Goal: Complete application form: Complete application form

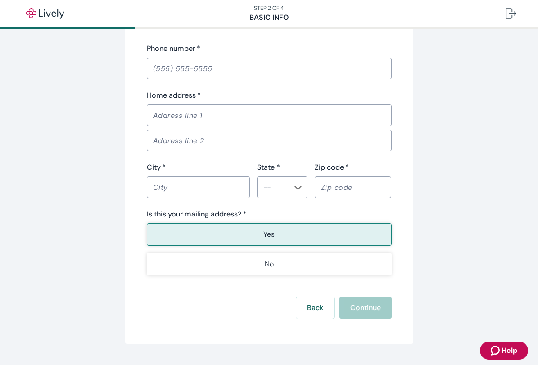
scroll to position [578, 0]
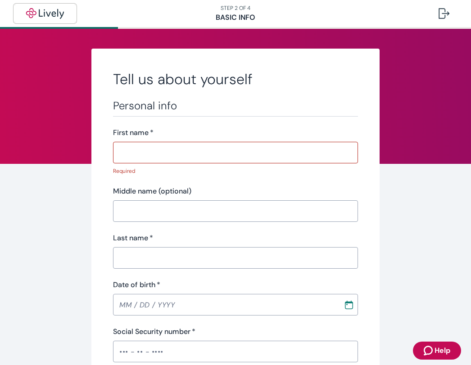
click at [43, 12] on img "button" at bounding box center [45, 13] width 50 height 11
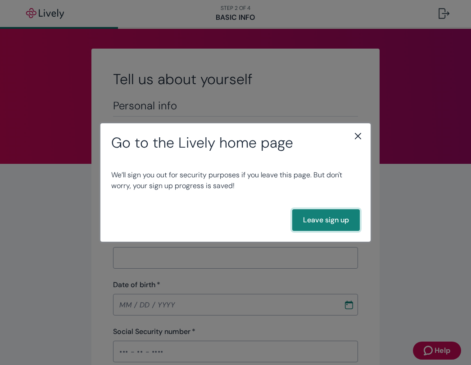
click at [329, 220] on button "Leave sign up" at bounding box center [325, 220] width 67 height 22
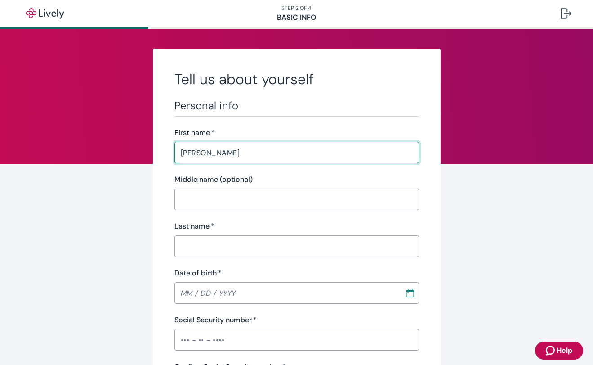
type input "Wendolyn"
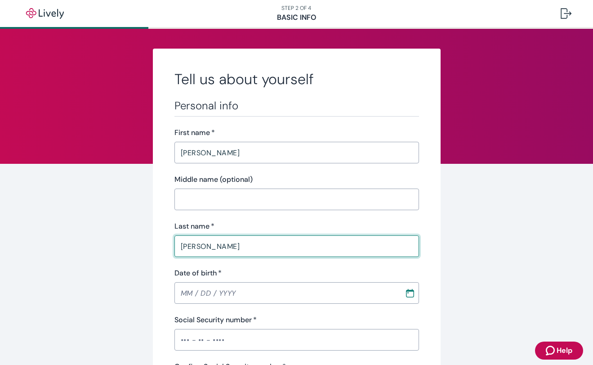
type input "Cooper"
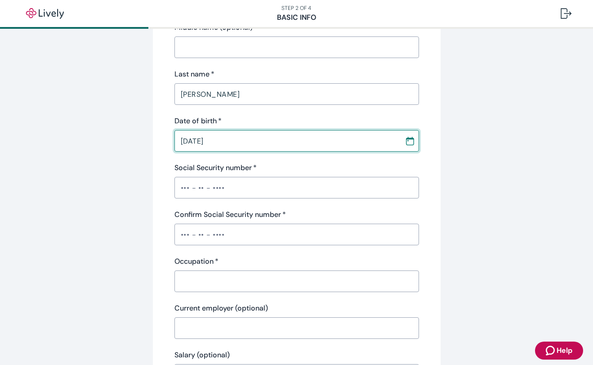
scroll to position [157, 0]
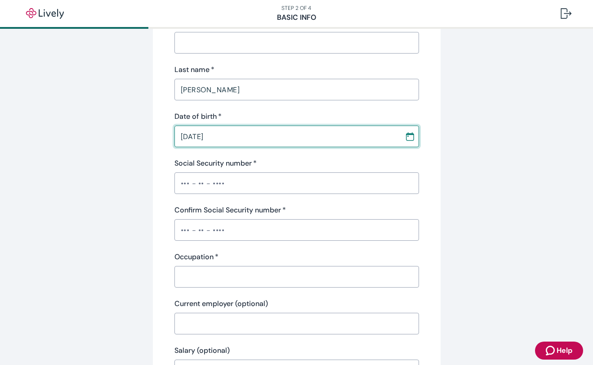
type input "03 / 16 / 1972"
click at [215, 187] on input "Social Security number   *" at bounding box center [297, 183] width 245 height 18
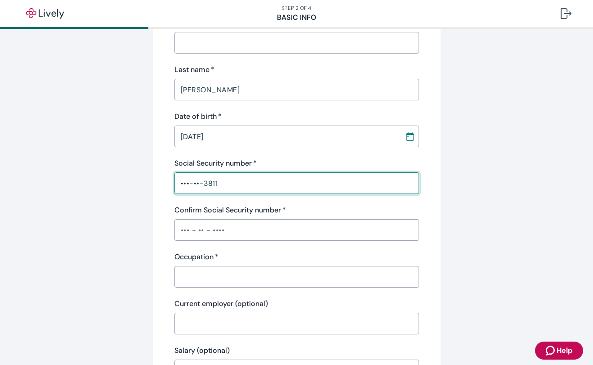
type input "•••-••-3811"
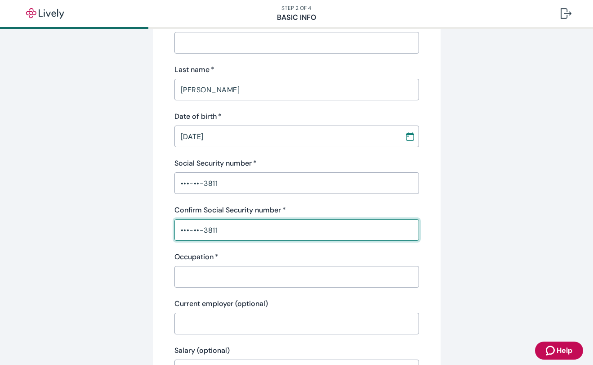
type input "•••-••-3811"
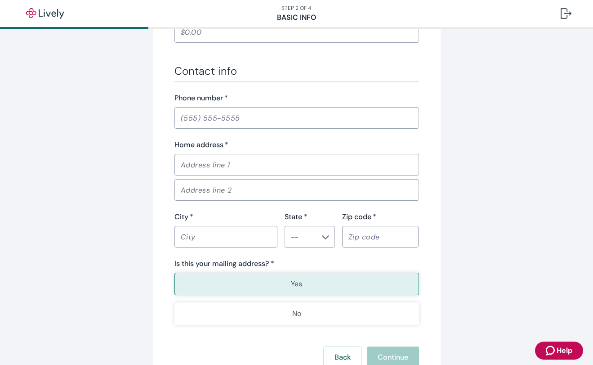
scroll to position [496, 0]
type input "Real Estate Broker"
click at [197, 118] on input "Phone number   *" at bounding box center [297, 117] width 245 height 18
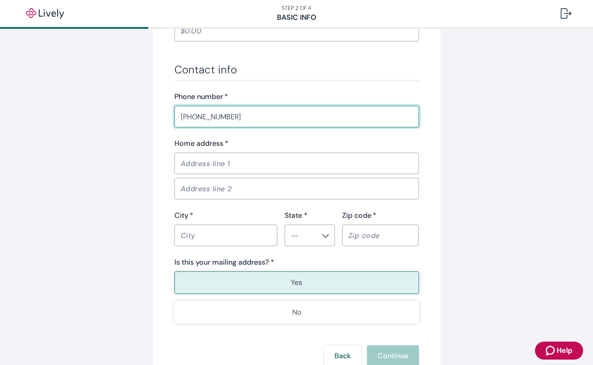
type input "(541) 350-9020"
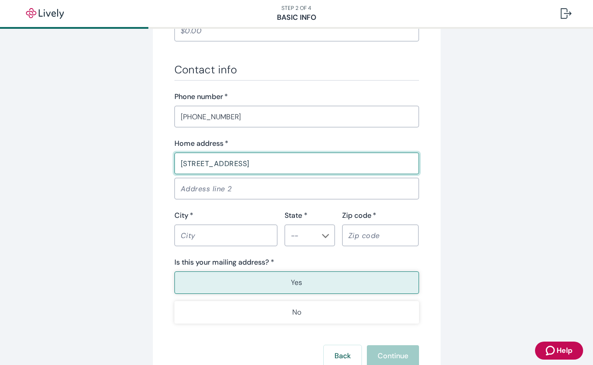
type input "63143 Fresca Street"
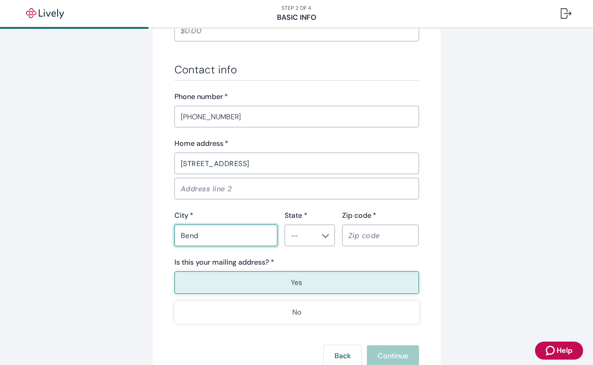
type input "Bend"
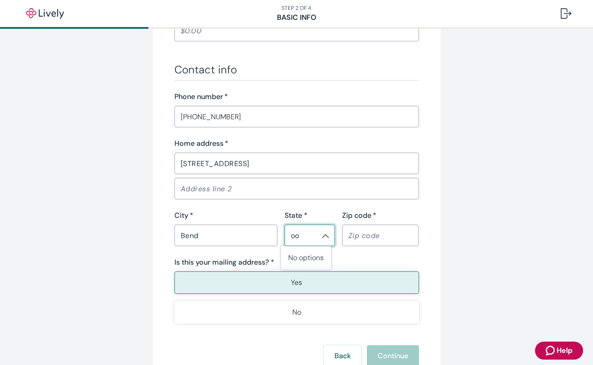
type input "o"
type input "OR"
type input "97703"
click at [309, 283] on button "Yes" at bounding box center [297, 282] width 245 height 22
click at [395, 355] on button "Continue" at bounding box center [393, 356] width 52 height 22
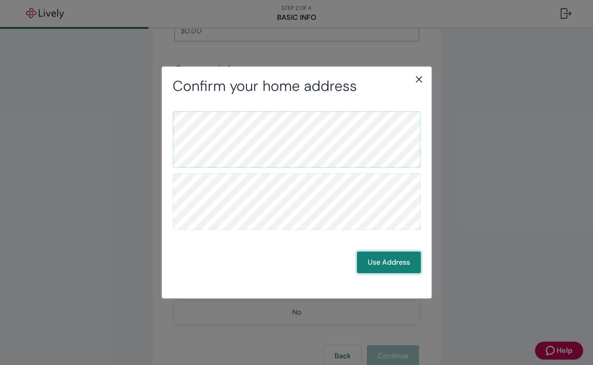
click at [390, 263] on button "Use Address" at bounding box center [389, 262] width 64 height 22
click at [377, 258] on button "Use Address" at bounding box center [389, 262] width 64 height 22
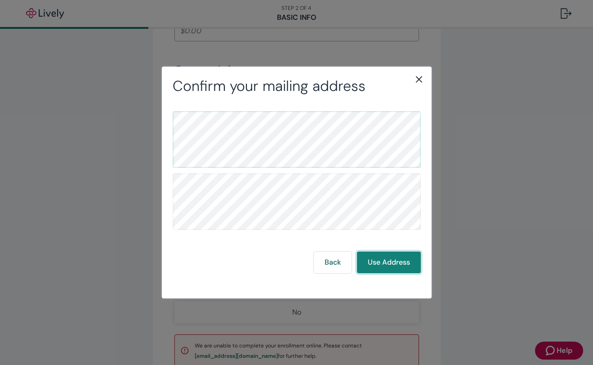
click at [380, 261] on button "Use Address" at bounding box center [389, 262] width 64 height 22
click at [396, 265] on button "Use Address" at bounding box center [389, 262] width 64 height 22
click at [421, 80] on icon "close" at bounding box center [419, 79] width 11 height 11
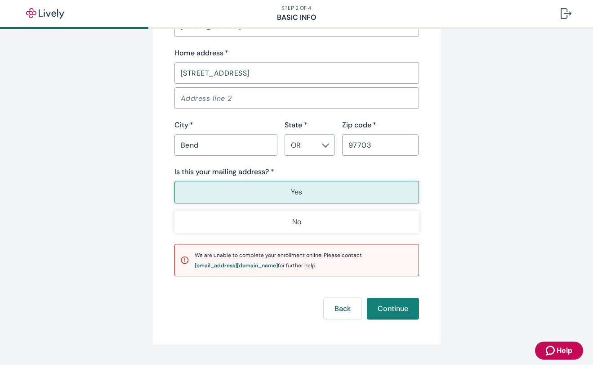
scroll to position [590, 0]
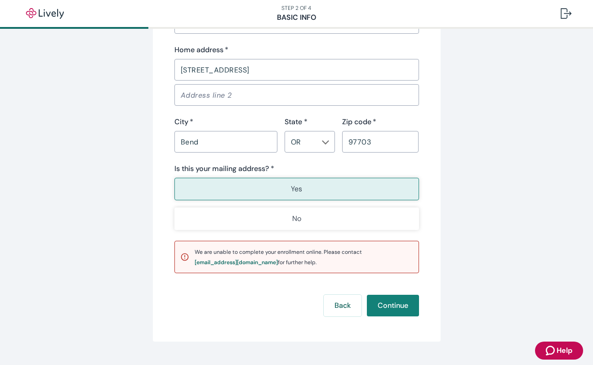
click at [346, 187] on button "Yes" at bounding box center [297, 189] width 245 height 22
click at [383, 304] on button "Continue" at bounding box center [393, 306] width 52 height 22
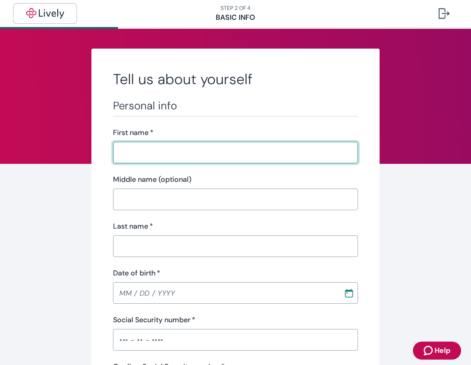
click at [38, 11] on img "button" at bounding box center [45, 13] width 50 height 11
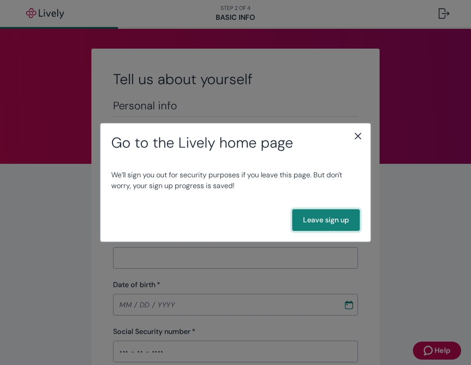
click at [311, 222] on button "Leave sign up" at bounding box center [325, 220] width 67 height 22
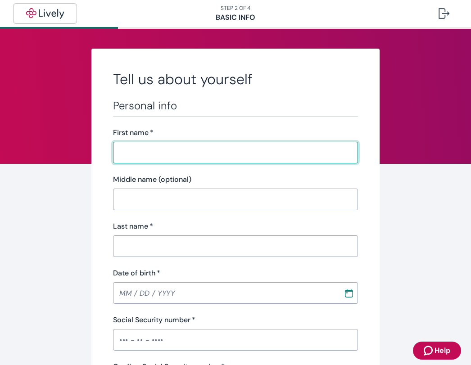
click at [61, 11] on img "button" at bounding box center [45, 13] width 50 height 11
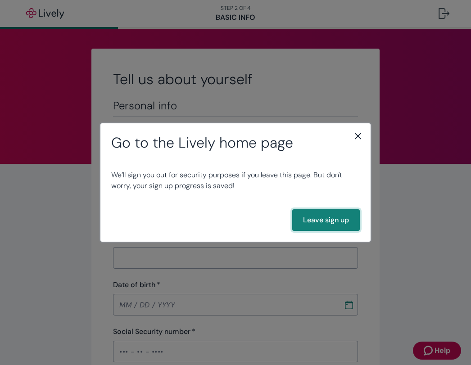
click at [308, 213] on button "Leave sign up" at bounding box center [325, 220] width 67 height 22
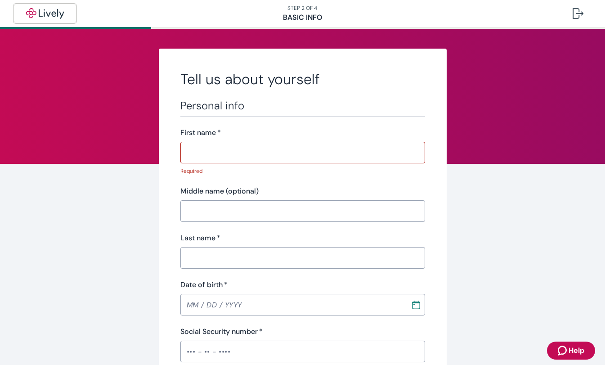
click at [44, 11] on img "button" at bounding box center [45, 13] width 50 height 11
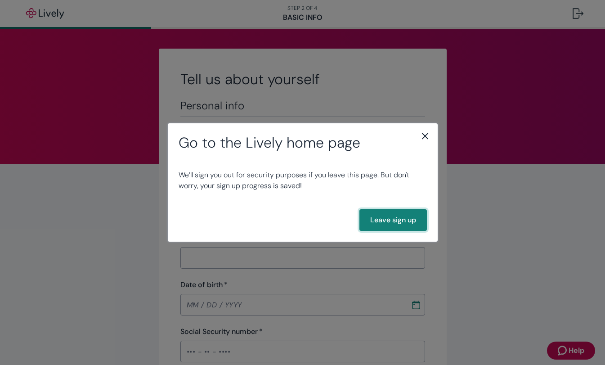
click at [384, 218] on button "Leave sign up" at bounding box center [392, 220] width 67 height 22
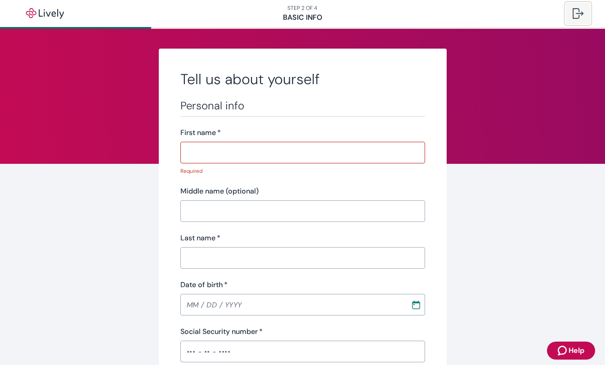
click at [583, 14] on div at bounding box center [578, 13] width 11 height 11
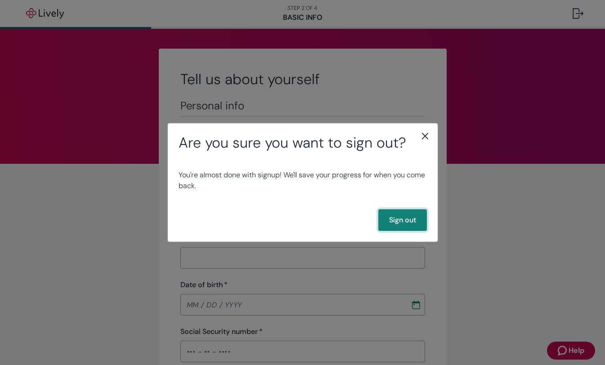
click at [407, 216] on button "Sign out" at bounding box center [402, 220] width 49 height 22
